Goal: Information Seeking & Learning: Learn about a topic

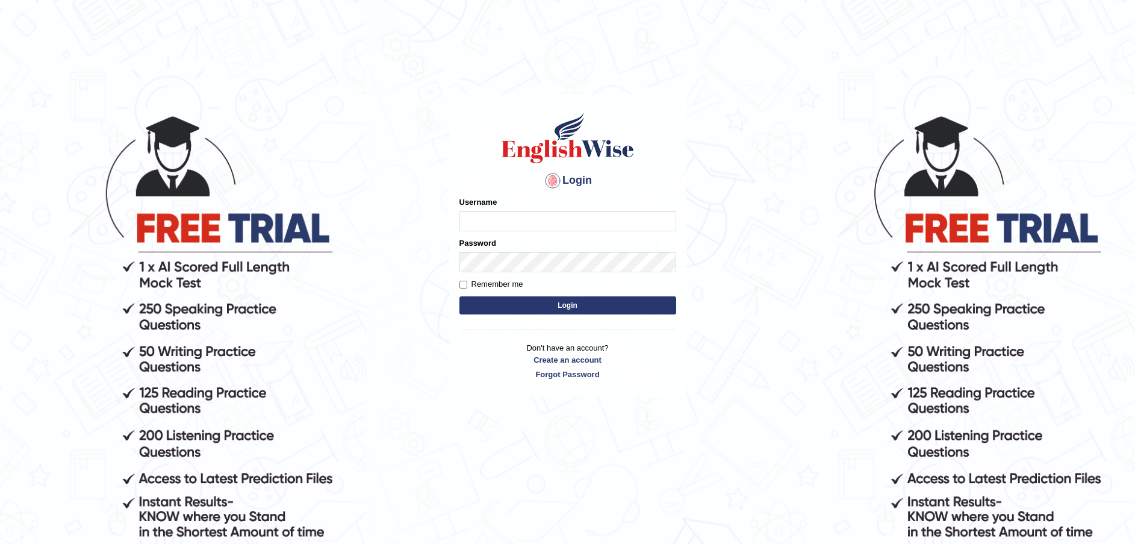
type input "Fatimah"
click at [626, 302] on button "Login" at bounding box center [567, 305] width 217 height 18
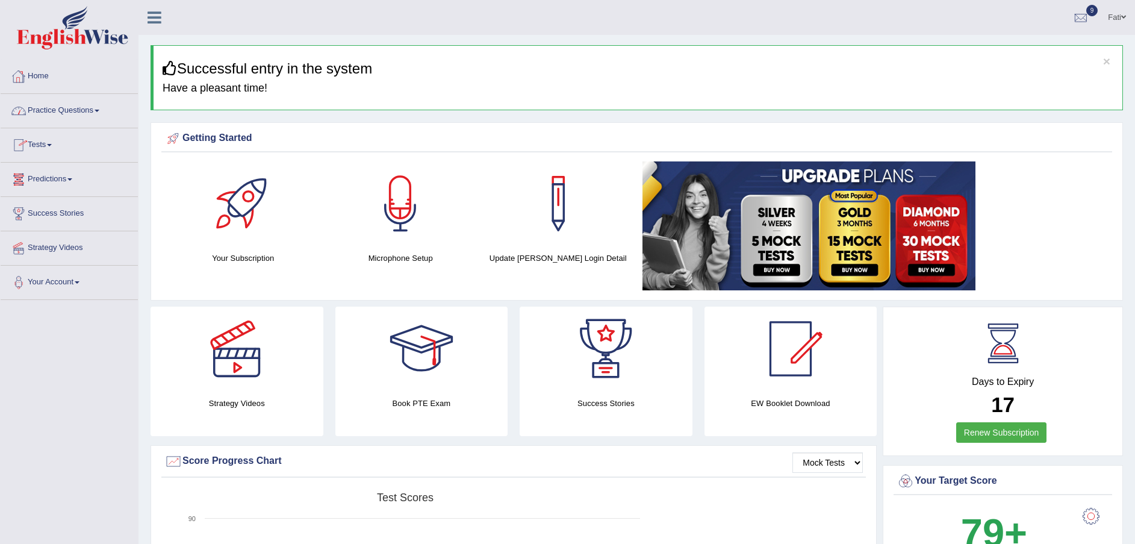
click at [75, 110] on link "Practice Questions" at bounding box center [69, 109] width 137 height 30
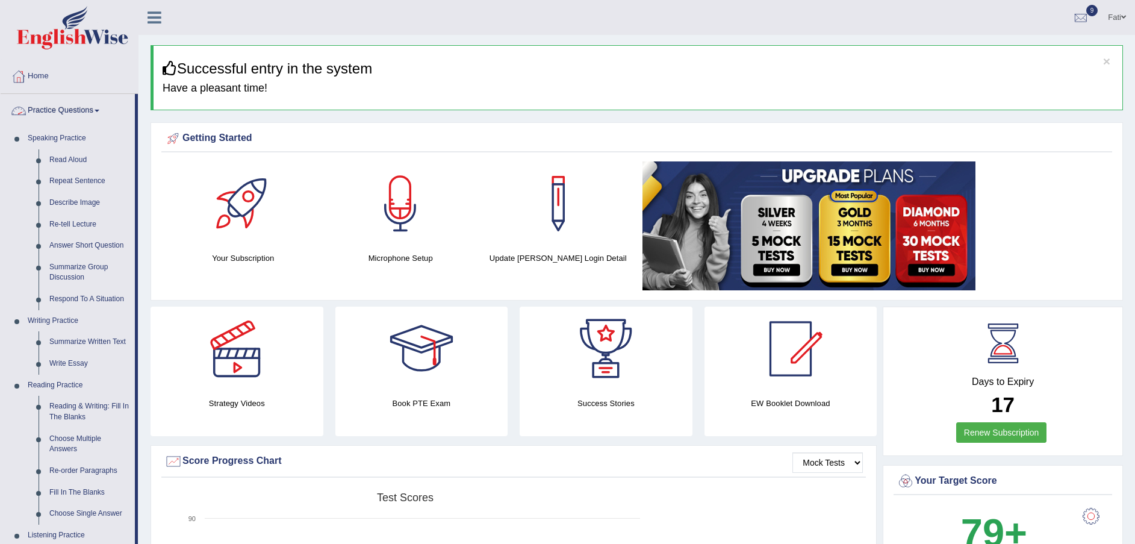
click at [67, 113] on link "Practice Questions" at bounding box center [68, 109] width 134 height 30
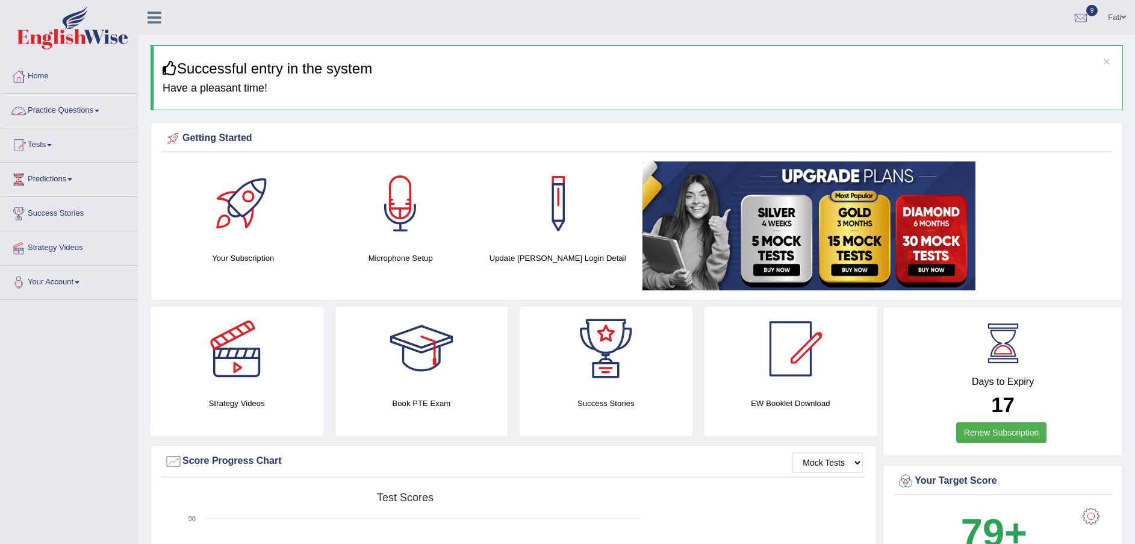
click at [67, 111] on link "Practice Questions" at bounding box center [69, 109] width 137 height 30
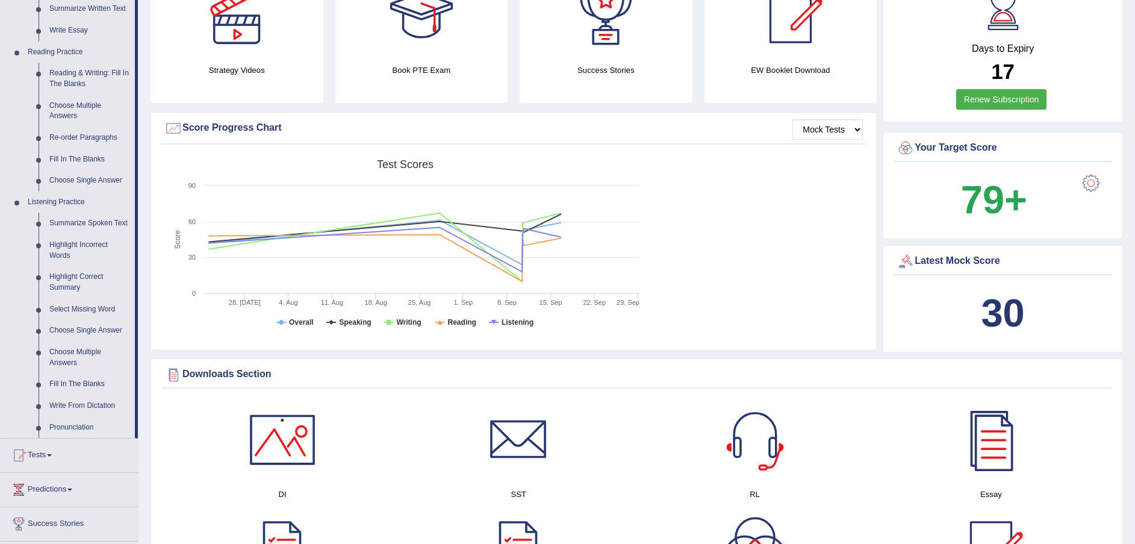
scroll to position [361, 0]
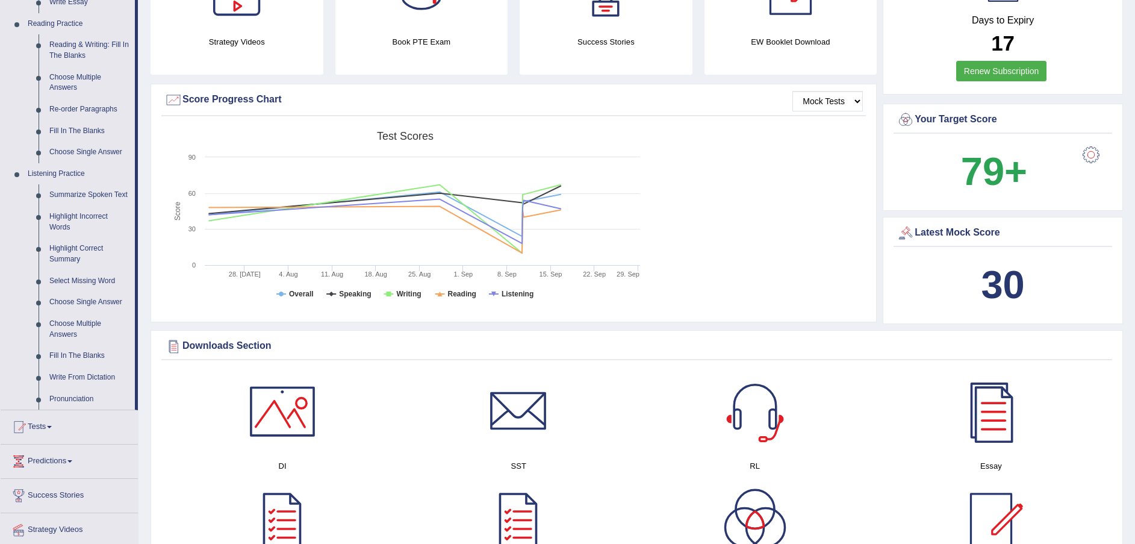
click at [79, 215] on link "Highlight Incorrect Words" at bounding box center [89, 222] width 91 height 32
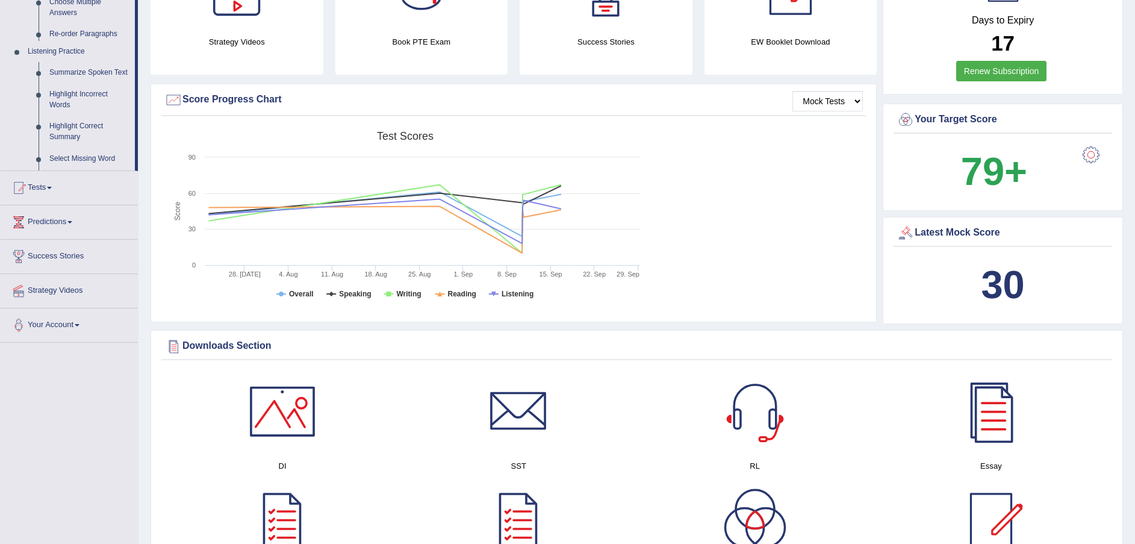
scroll to position [160, 0]
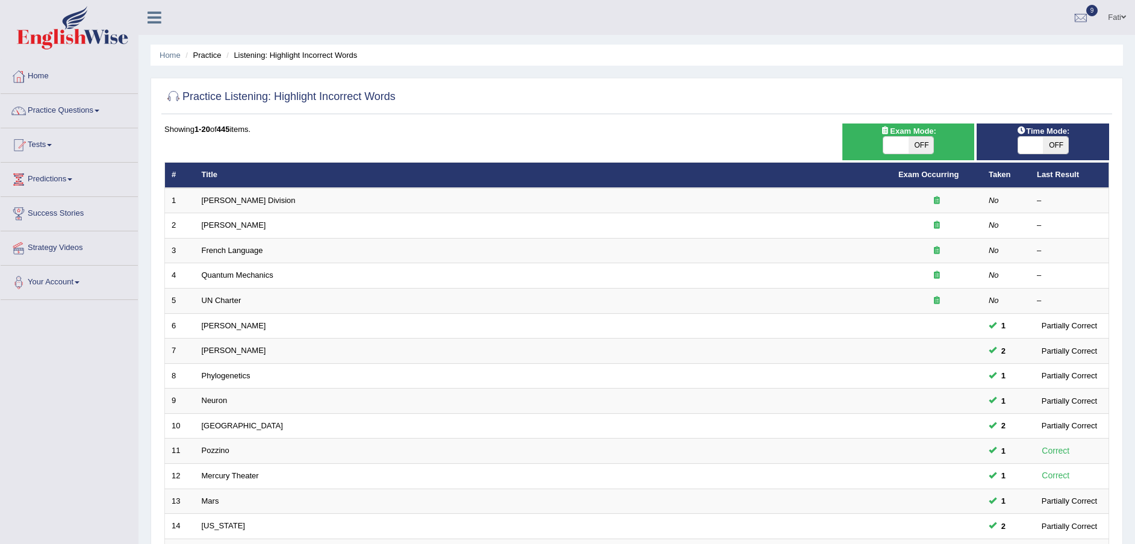
click at [915, 148] on span "OFF" at bounding box center [921, 145] width 25 height 17
checkbox input "true"
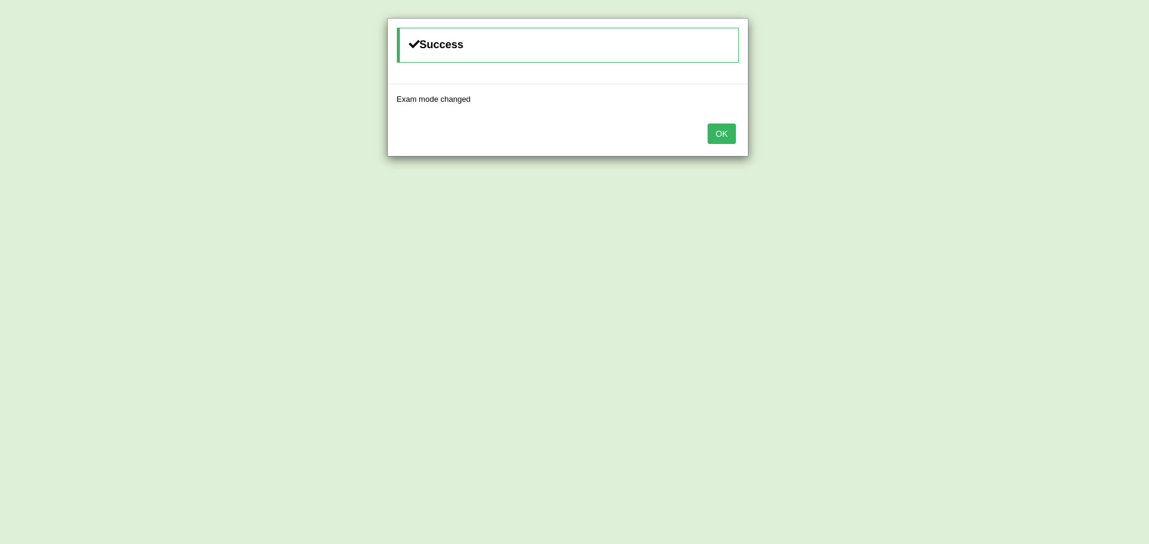
click at [722, 135] on button "OK" at bounding box center [721, 133] width 28 height 20
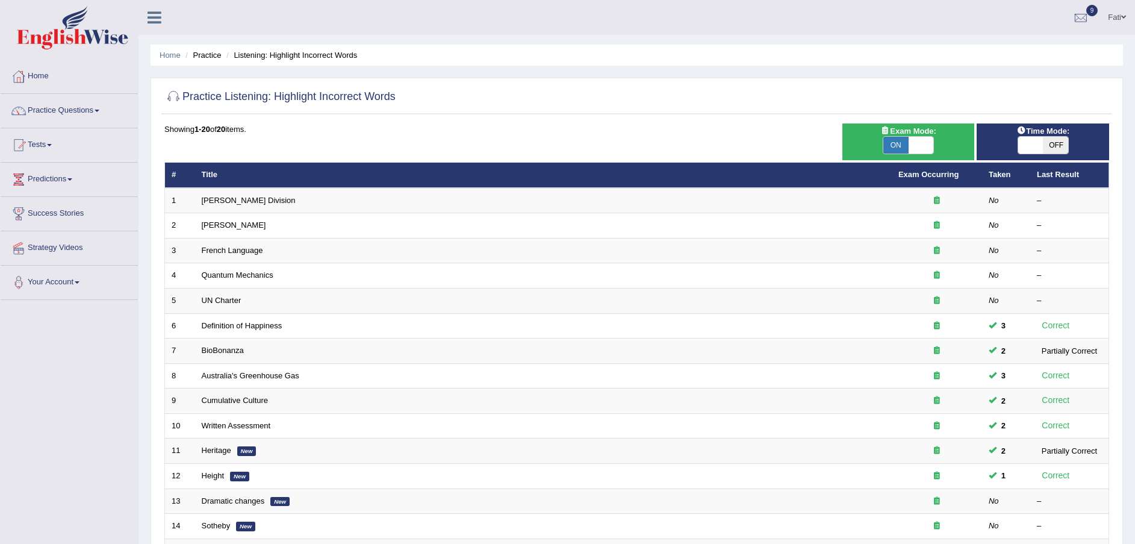
click at [1052, 149] on span "OFF" at bounding box center [1055, 145] width 25 height 17
checkbox input "true"
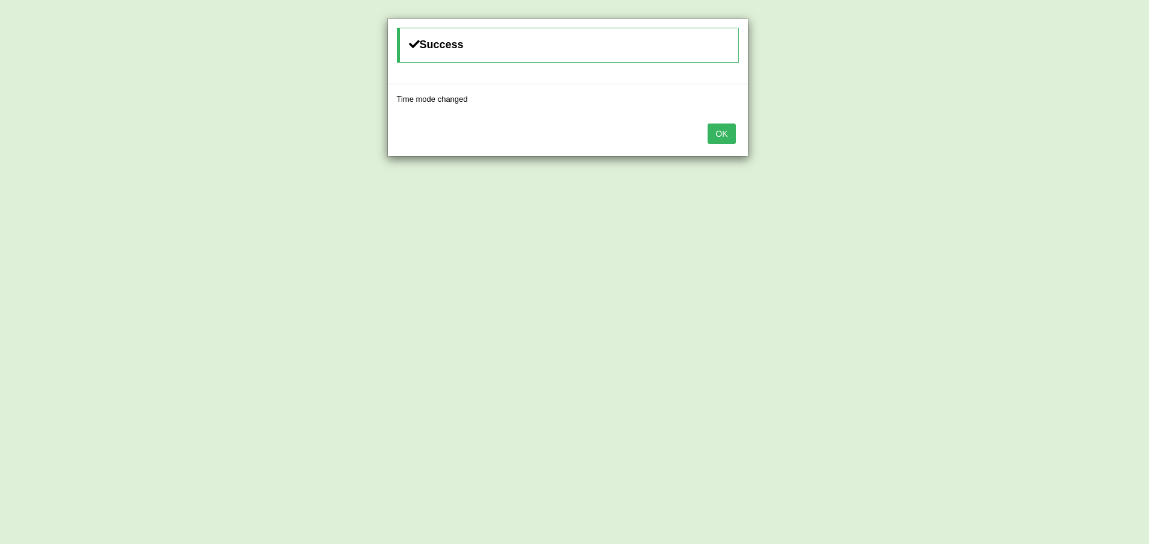
click at [718, 131] on button "OK" at bounding box center [721, 133] width 28 height 20
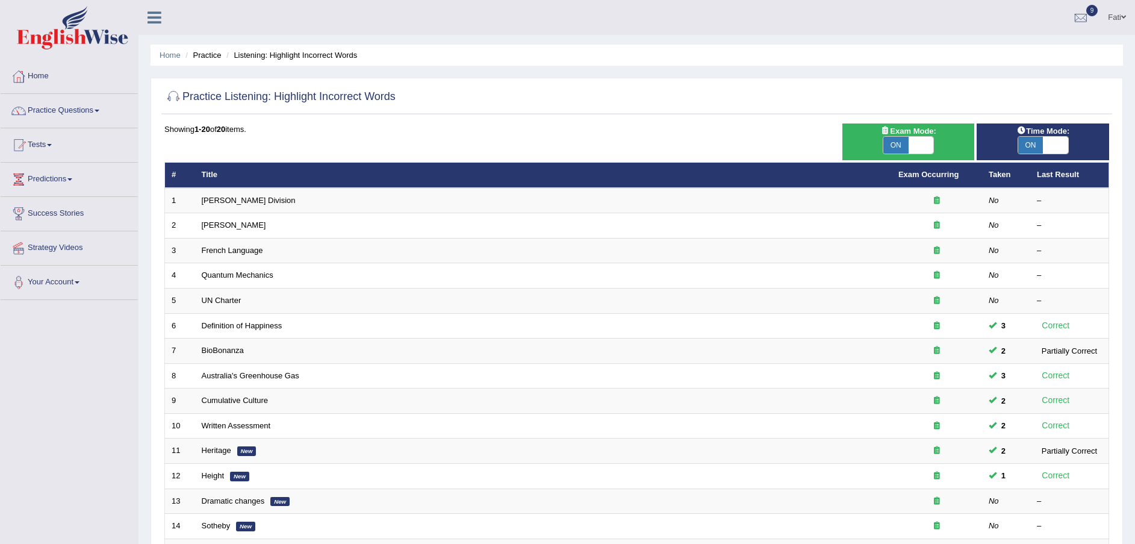
click at [215, 197] on link "Ward Division" at bounding box center [249, 200] width 94 height 9
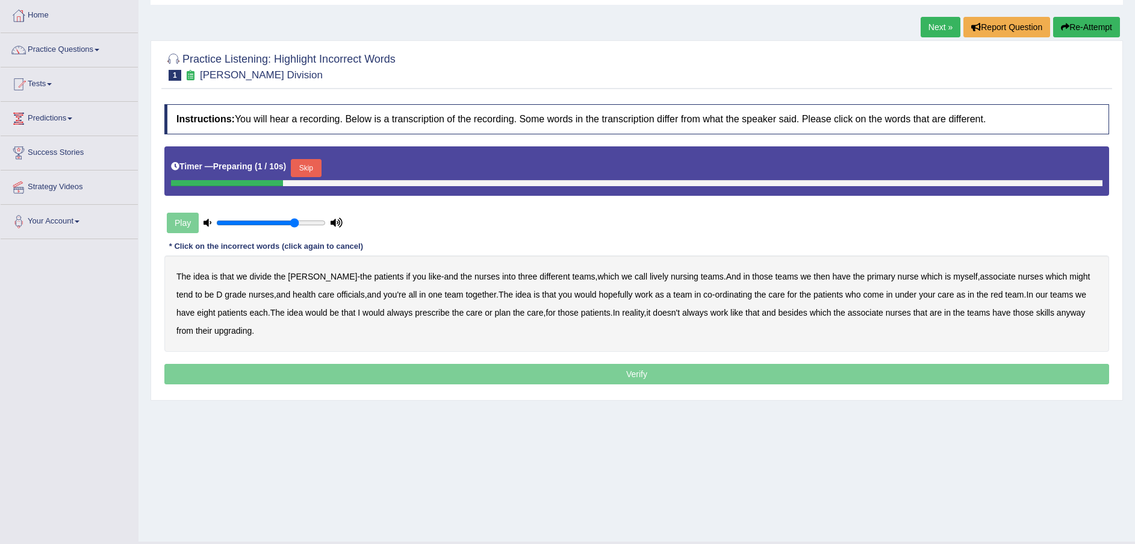
scroll to position [89, 0]
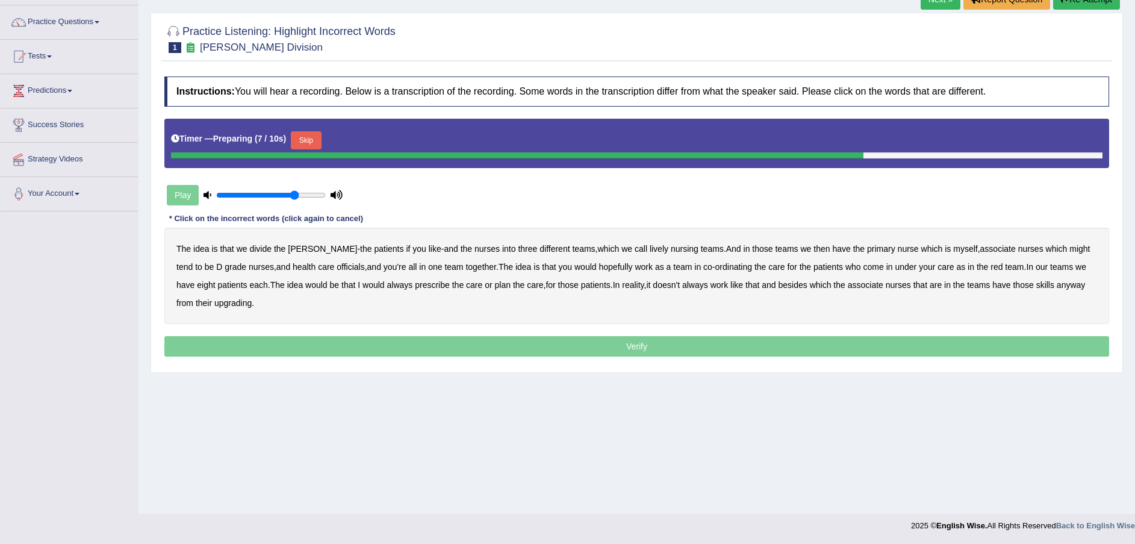
click at [306, 137] on button "Skip" at bounding box center [306, 140] width 30 height 18
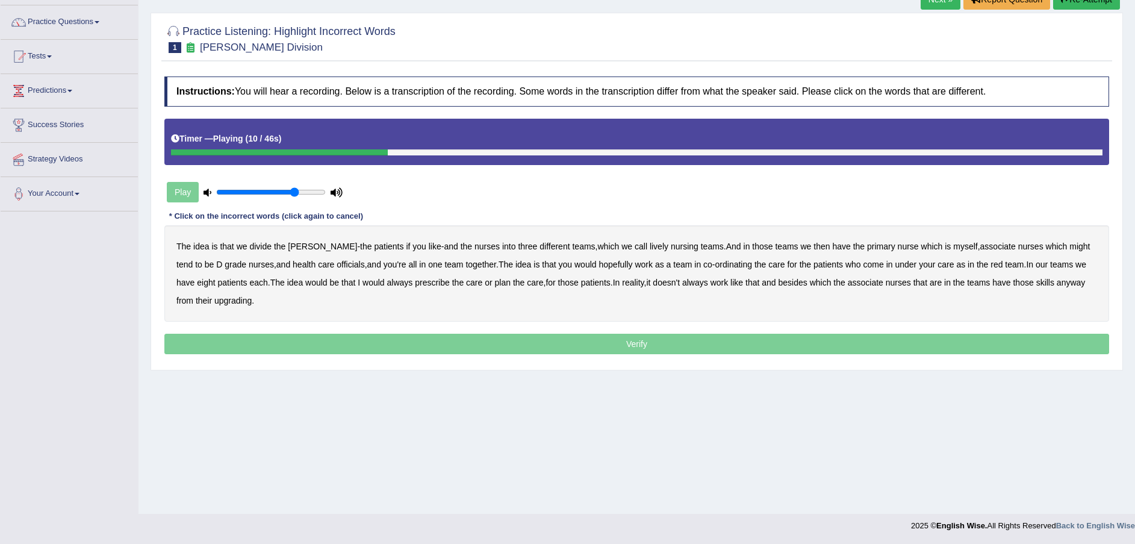
click at [650, 248] on b "lively" at bounding box center [659, 246] width 19 height 10
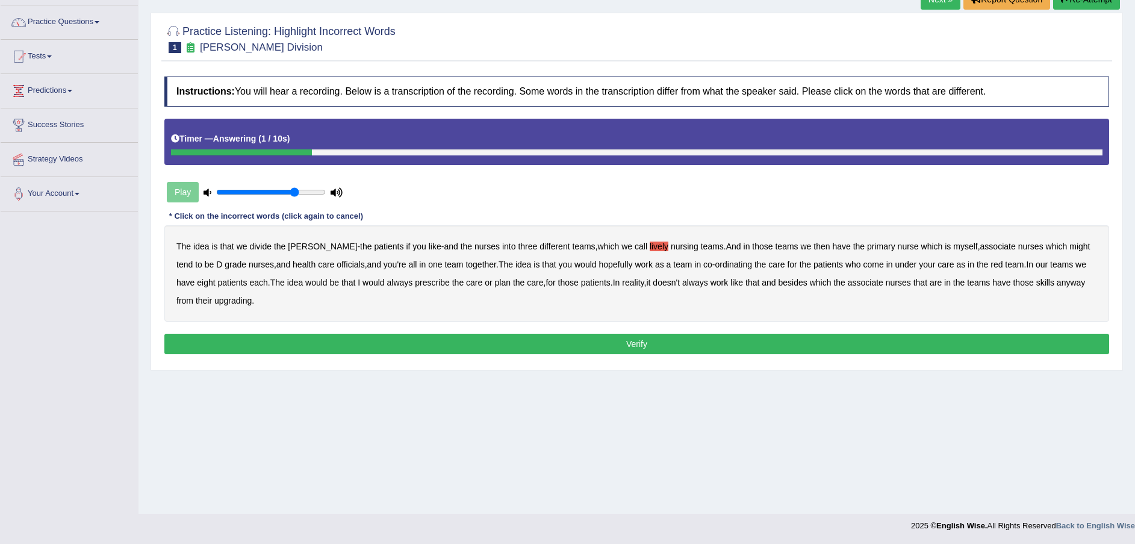
click at [600, 341] on button "Verify" at bounding box center [636, 344] width 945 height 20
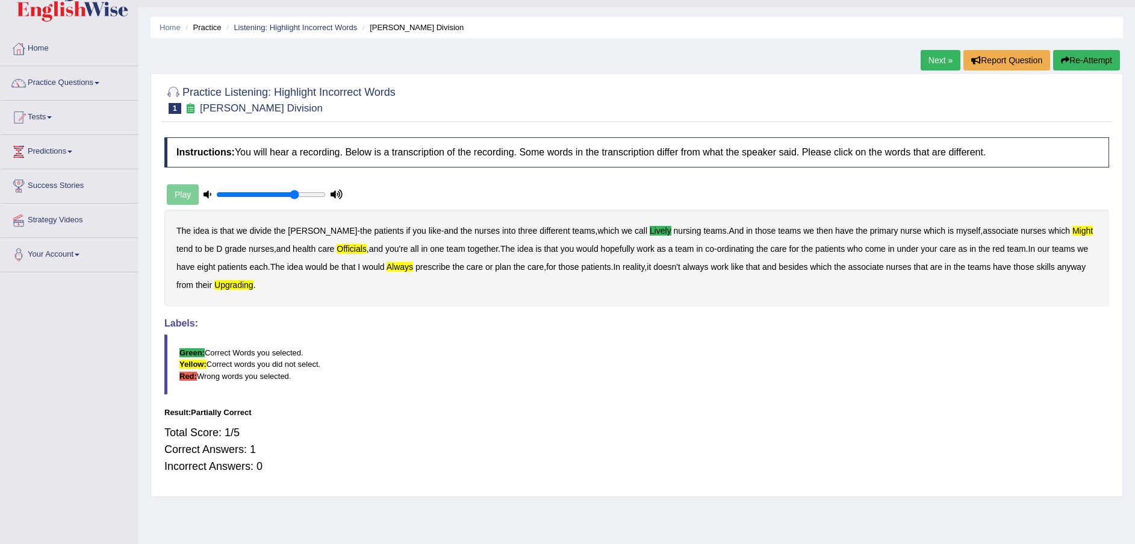
scroll to position [0, 0]
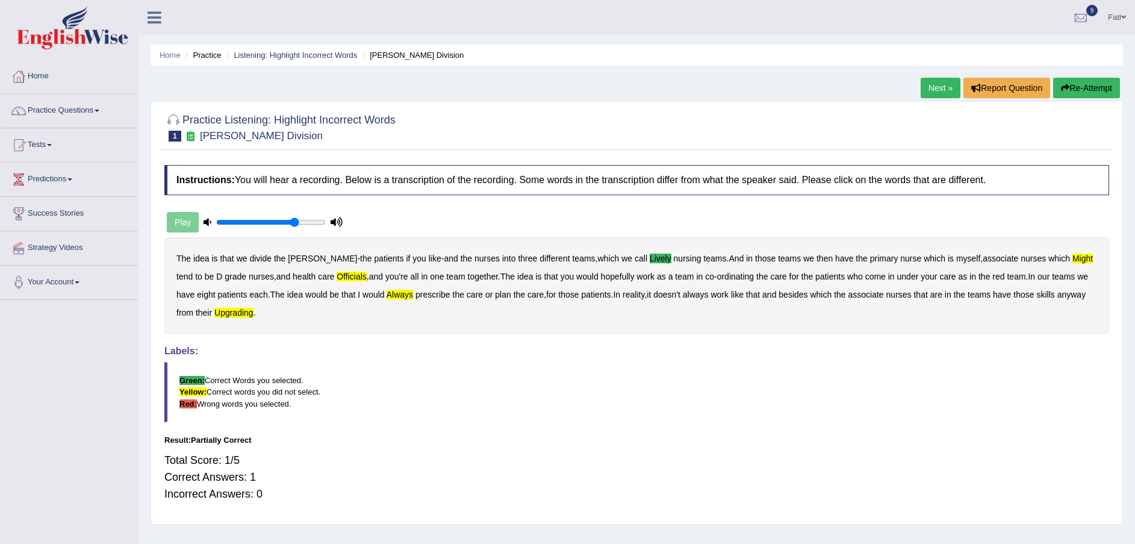
click at [1106, 92] on button "Re-Attempt" at bounding box center [1086, 88] width 67 height 20
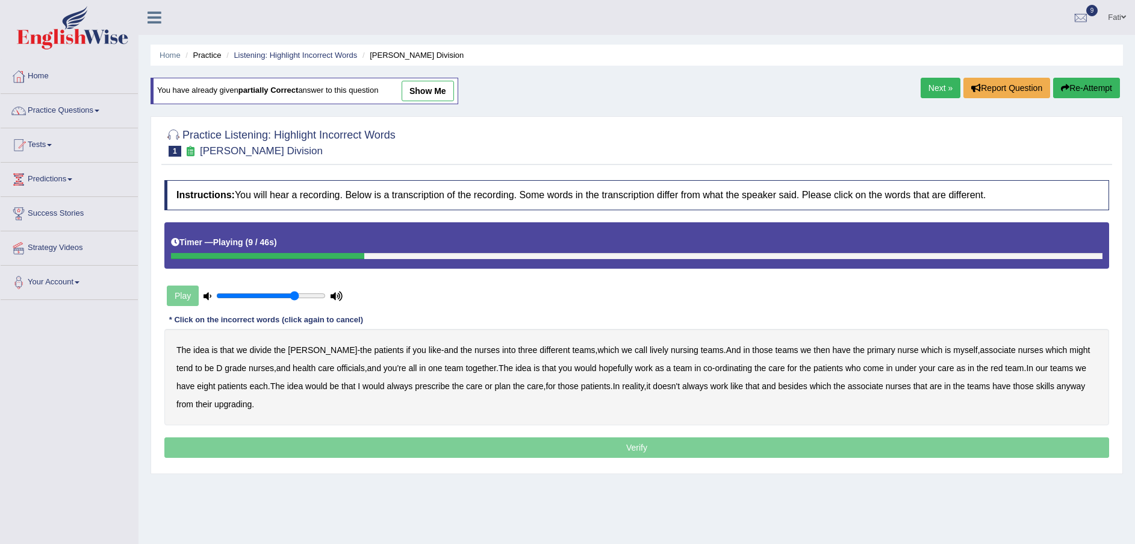
click at [650, 347] on b "lively" at bounding box center [659, 350] width 19 height 10
click at [1069, 345] on b "might" at bounding box center [1079, 350] width 20 height 10
click at [337, 367] on b "officials" at bounding box center [351, 368] width 28 height 10
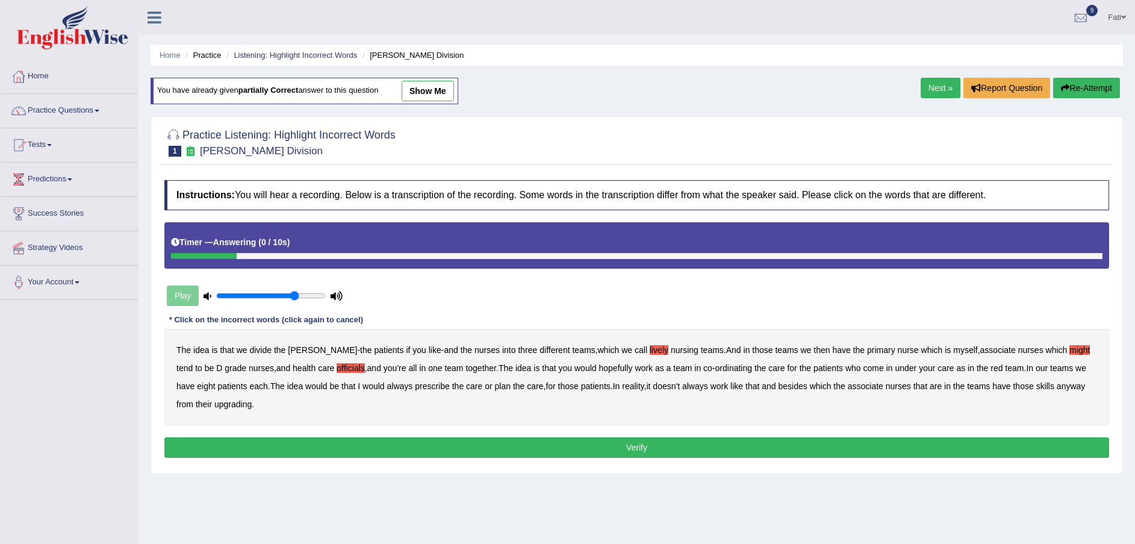
click at [609, 443] on button "Verify" at bounding box center [636, 447] width 945 height 20
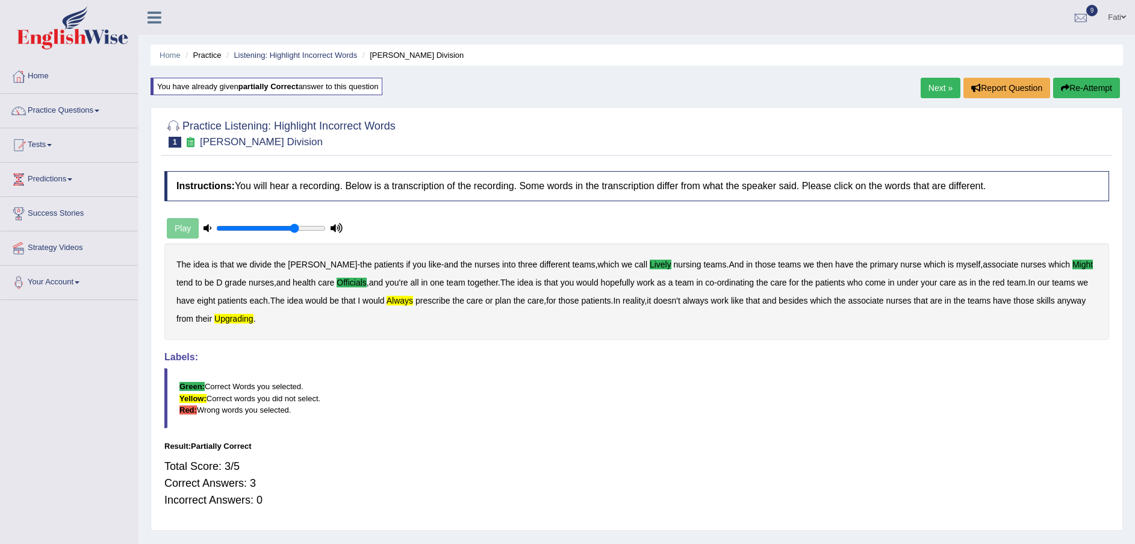
click at [943, 85] on link "Next »" at bounding box center [941, 88] width 40 height 20
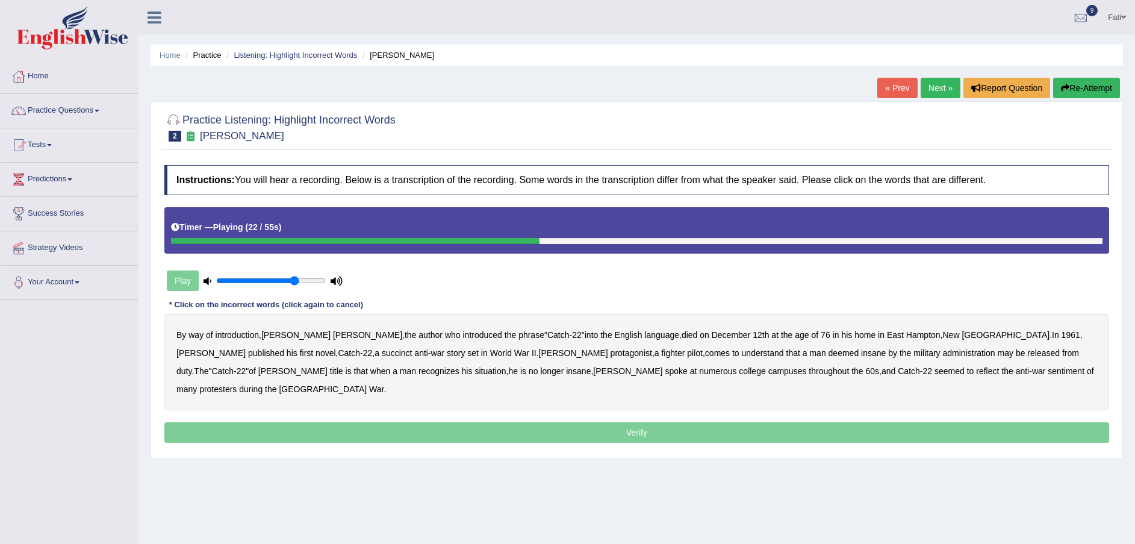
click at [382, 353] on b "succinct" at bounding box center [397, 353] width 31 height 10
click at [630, 379] on div "By way of introduction , Joseph Heller , the author who introduced the phrase "…" at bounding box center [636, 362] width 945 height 96
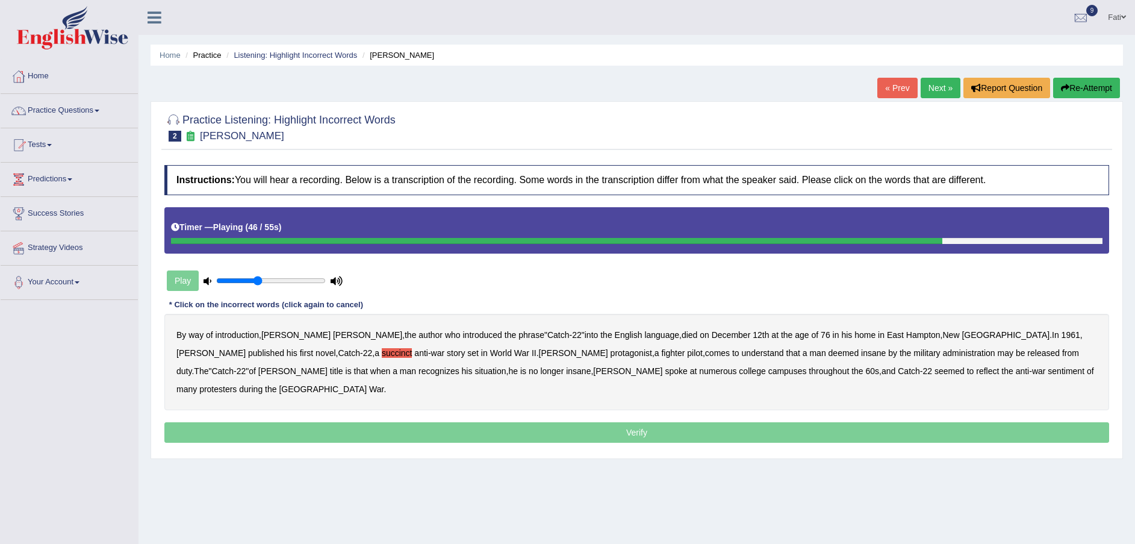
click at [259, 283] on input "range" at bounding box center [271, 281] width 110 height 10
click at [242, 283] on input "range" at bounding box center [271, 281] width 110 height 10
click at [230, 282] on input "range" at bounding box center [271, 281] width 110 height 10
type input "0.05"
click at [221, 282] on input "range" at bounding box center [271, 281] width 110 height 10
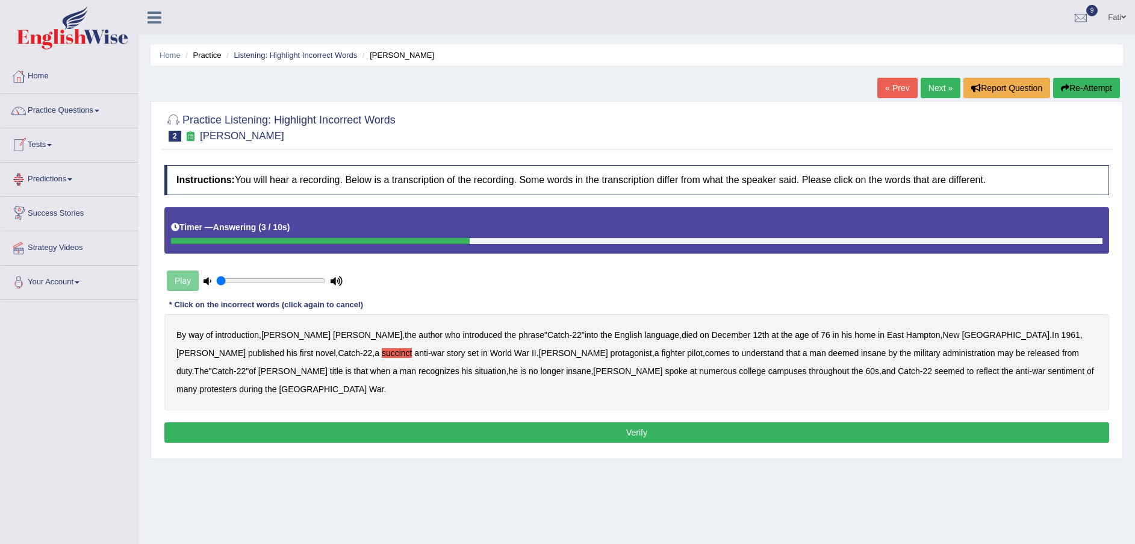
click at [658, 422] on button "Verify" at bounding box center [636, 432] width 945 height 20
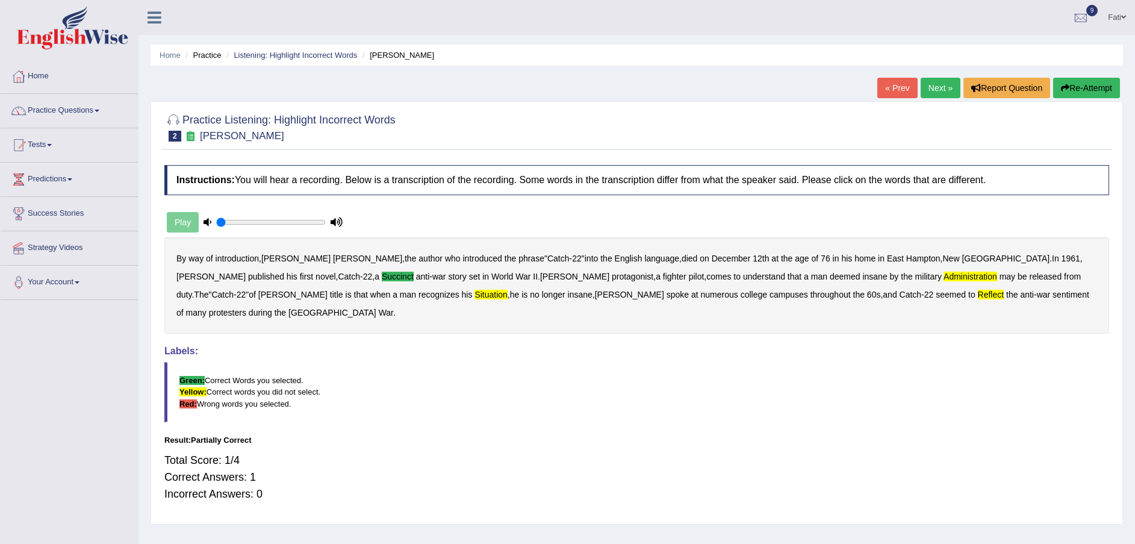
click at [87, 140] on link "Tests" at bounding box center [69, 143] width 137 height 30
click at [123, 153] on link "Tests" at bounding box center [68, 143] width 134 height 30
click at [129, 171] on link "Take Practice Sectional Test" at bounding box center [80, 173] width 116 height 22
